Goal: Task Accomplishment & Management: Complete application form

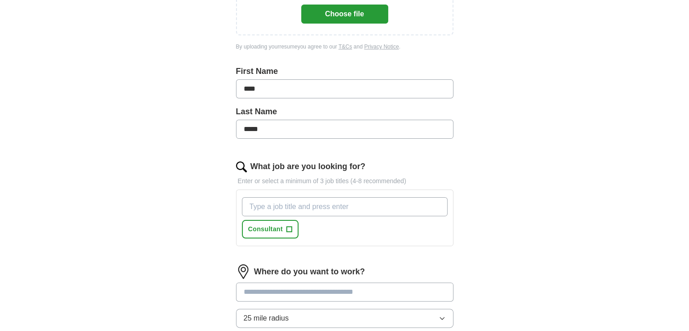
scroll to position [181, 0]
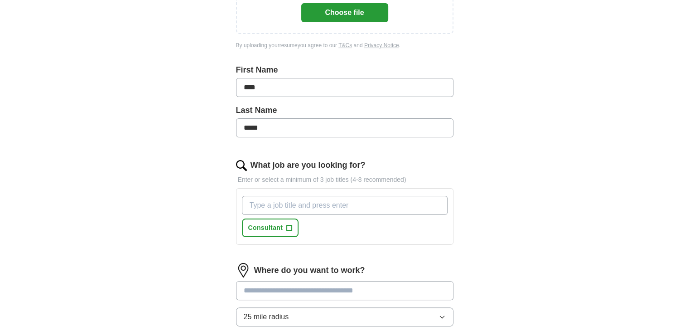
click at [300, 204] on input "What job are you looking for?" at bounding box center [345, 205] width 206 height 19
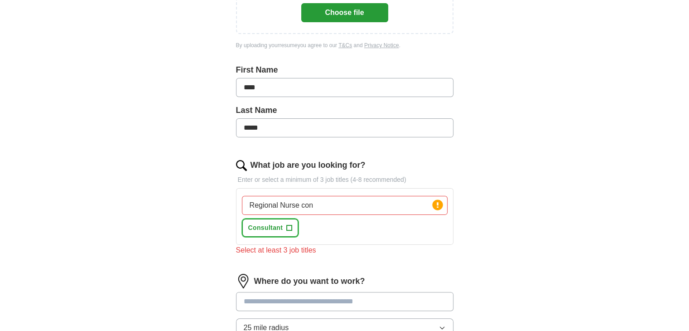
click at [288, 226] on span "+" at bounding box center [289, 227] width 5 height 7
click at [312, 206] on input "Regional Nurse con" at bounding box center [345, 205] width 206 height 19
type input "Regional Nurse consultant"
click at [302, 250] on div "Select at least 3 job titles" at bounding box center [345, 250] width 218 height 11
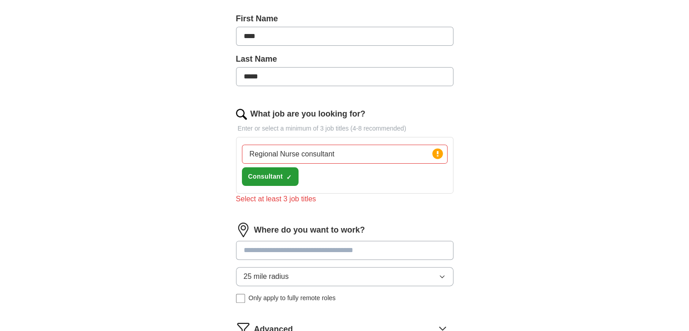
scroll to position [272, 0]
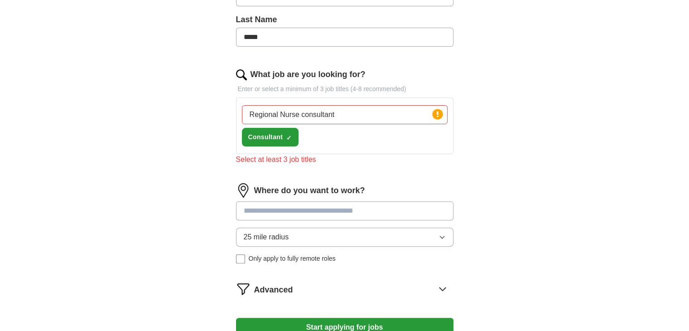
click at [289, 212] on input at bounding box center [345, 210] width 218 height 19
type input "******"
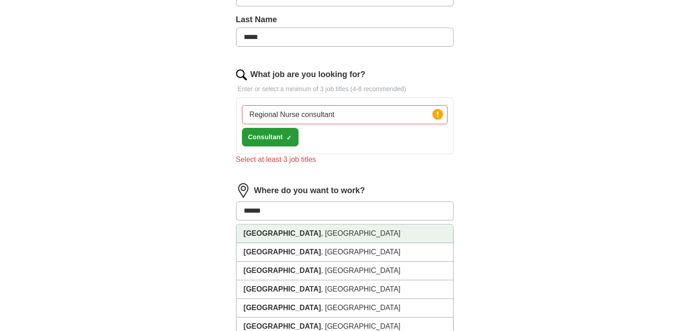
click at [271, 234] on li "[GEOGRAPHIC_DATA] , [GEOGRAPHIC_DATA]" at bounding box center [345, 233] width 217 height 19
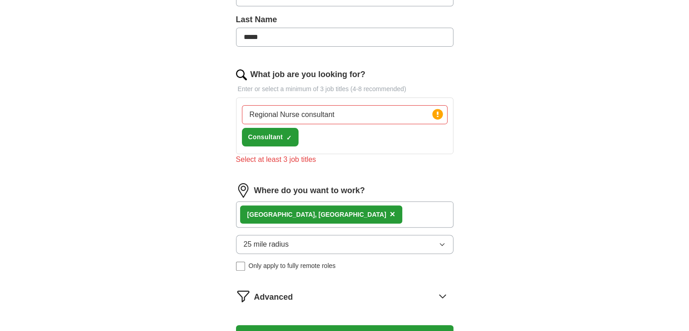
click at [439, 243] on icon "button" at bounding box center [442, 244] width 7 height 7
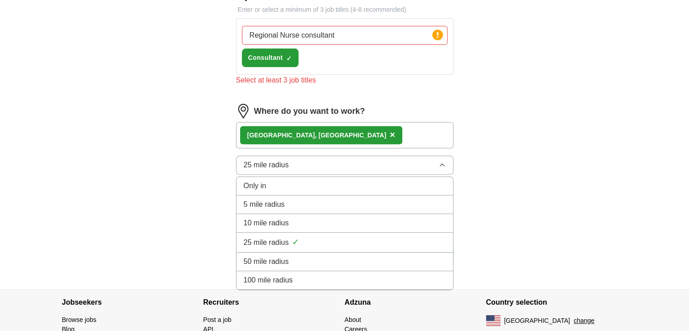
scroll to position [363, 0]
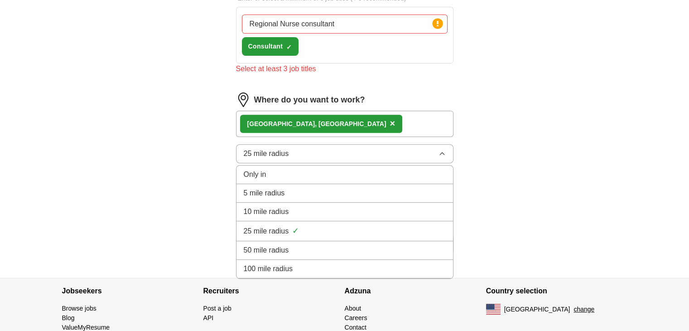
click at [263, 248] on span "50 mile radius" at bounding box center [266, 250] width 45 height 11
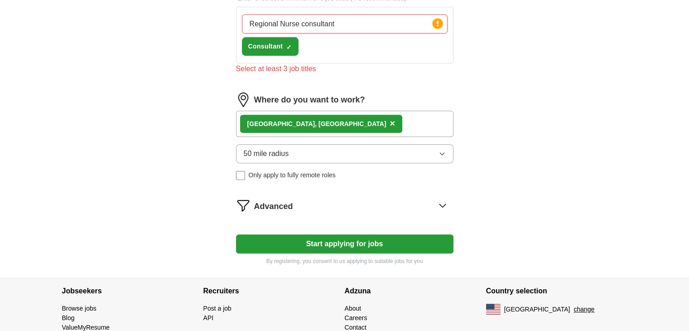
click at [339, 240] on button "Start applying for jobs" at bounding box center [345, 243] width 218 height 19
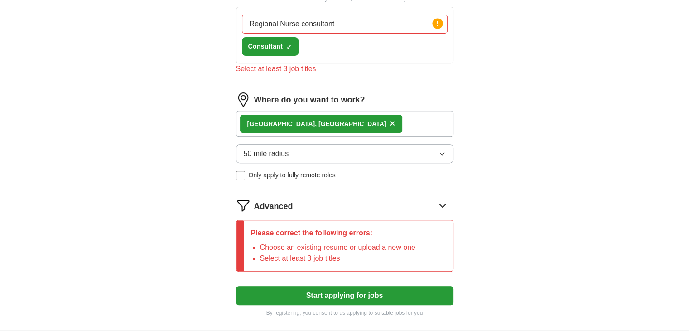
click at [349, 293] on button "Start applying for jobs" at bounding box center [345, 295] width 218 height 19
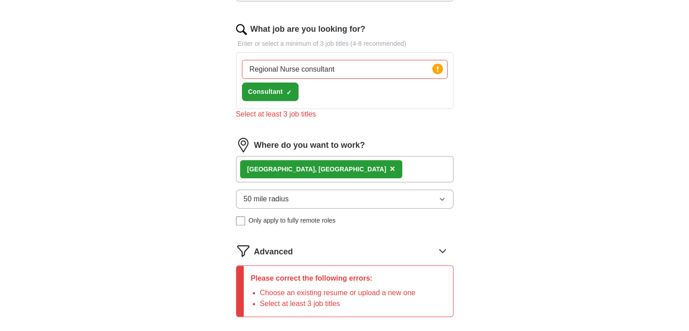
click at [310, 94] on div "Regional Nurse consultant Press return to add title Consultant ✓ ×" at bounding box center [344, 80] width 209 height 49
click at [316, 96] on div "Regional Nurse consultant Press return to add title Consultant ✓ ×" at bounding box center [344, 80] width 209 height 49
click at [439, 67] on circle at bounding box center [437, 68] width 10 height 10
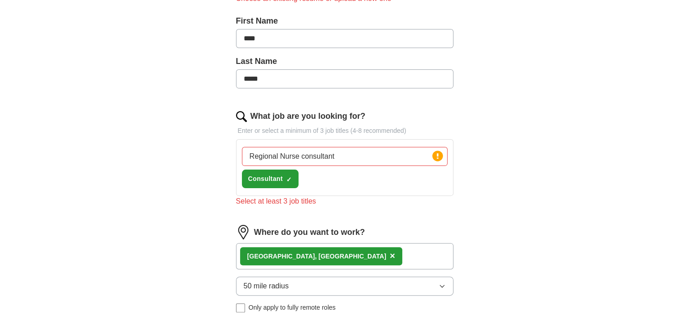
scroll to position [147, 0]
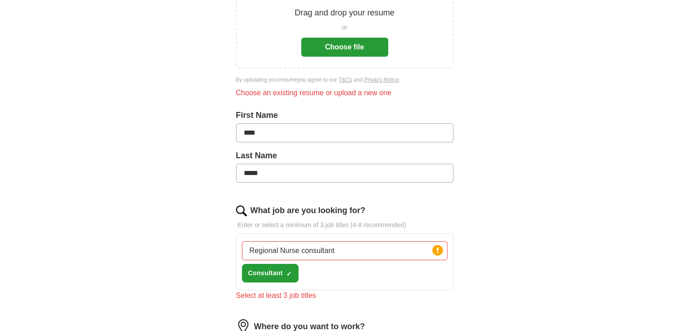
click at [349, 253] on input "Regional Nurse consultant" at bounding box center [345, 250] width 206 height 19
click at [0, 0] on span "×" at bounding box center [0, 0] width 0 height 0
click at [290, 272] on span "+" at bounding box center [289, 273] width 5 height 7
click at [0, 0] on span "×" at bounding box center [0, 0] width 0 height 0
click at [290, 272] on span "+" at bounding box center [289, 273] width 5 height 7
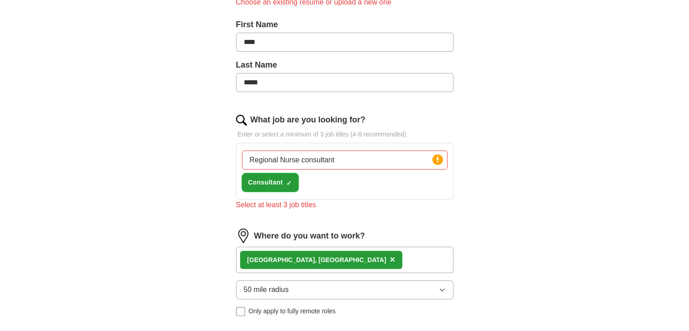
scroll to position [283, 0]
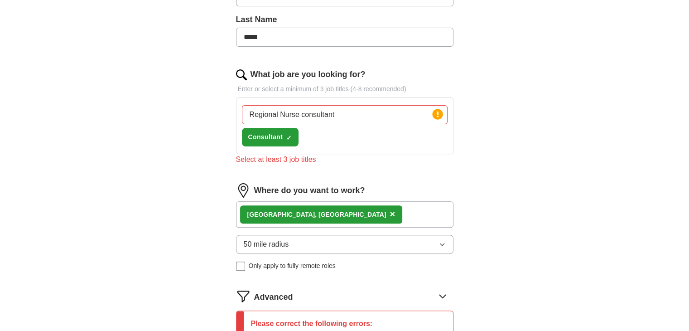
click at [415, 183] on div "Where do you want to work?" at bounding box center [345, 190] width 218 height 15
click at [300, 161] on div "Select at least 3 job titles" at bounding box center [345, 159] width 218 height 11
click at [319, 139] on div "Regional Nurse consultant Press return to add title Consultant ✓ ×" at bounding box center [344, 126] width 209 height 49
drag, startPoint x: 366, startPoint y: 116, endPoint x: 207, endPoint y: 118, distance: 159.1
click at [207, 118] on div "Let ApplyIQ do the hard work of searching and applying for jobs. Just tell us w…" at bounding box center [345, 108] width 290 height 625
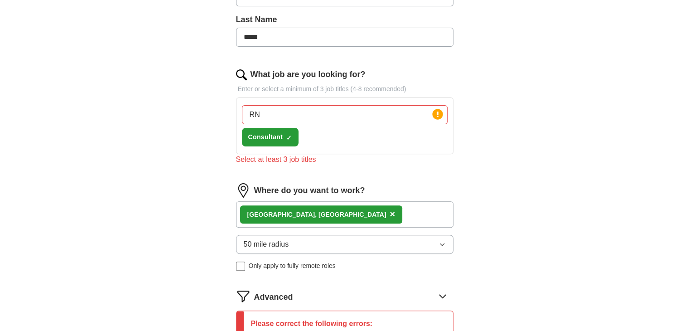
type input "R"
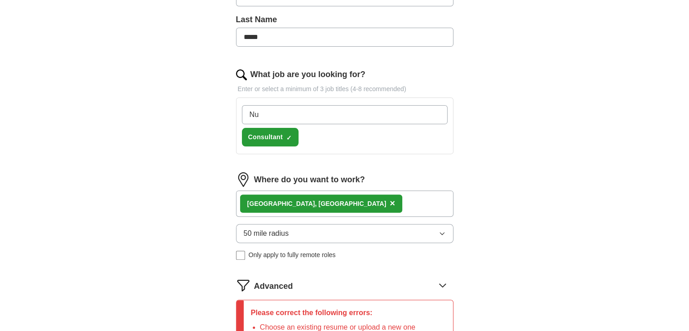
type input "N"
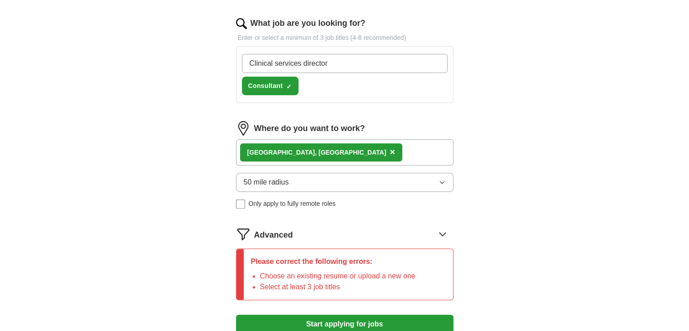
scroll to position [374, 0]
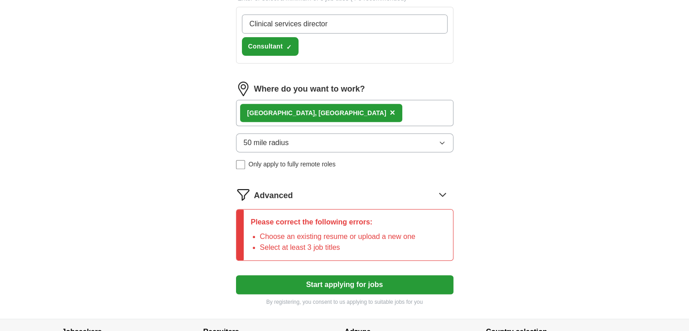
type input "Clinical services director"
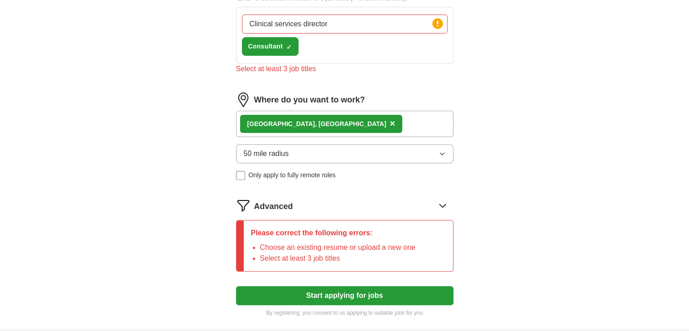
click at [440, 20] on circle at bounding box center [437, 23] width 10 height 10
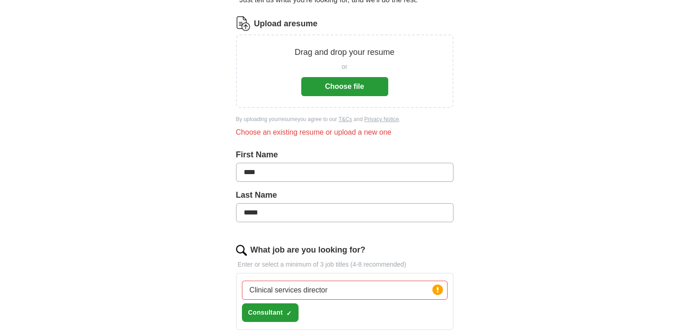
scroll to position [0, 0]
